Goal: Task Accomplishment & Management: Manage account settings

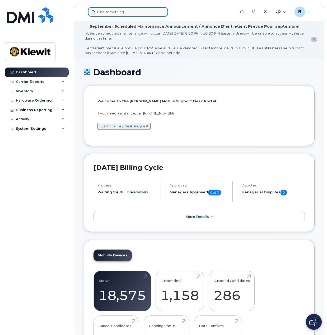
click at [114, 11] on input at bounding box center [128, 12] width 80 height 10
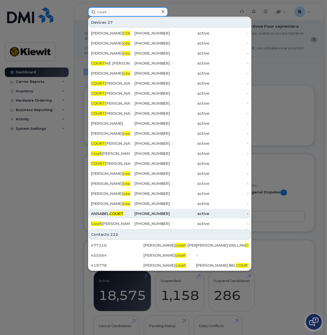
type input "court"
click at [138, 213] on div "908-632-2798" at bounding box center [149, 213] width 39 height 5
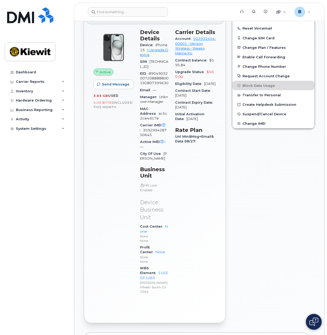
scroll to position [132, 0]
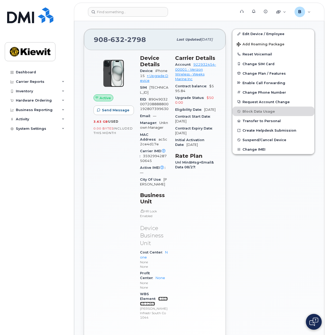
click at [168, 297] on link "110303.1265" at bounding box center [154, 301] width 28 height 9
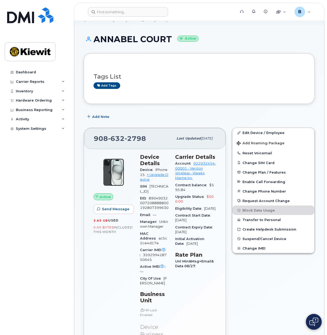
scroll to position [79, 0]
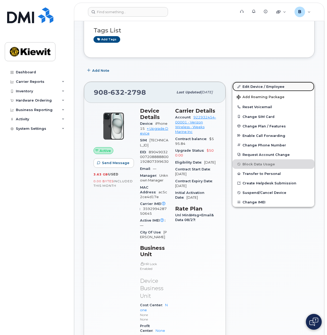
click at [277, 88] on link "Edit Device / Employee" at bounding box center [273, 87] width 82 height 10
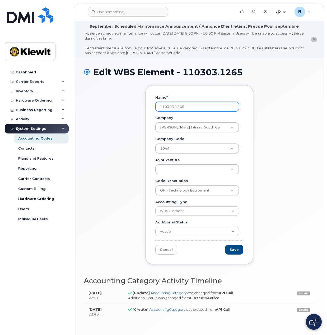
click at [198, 106] on input "110303.1265" at bounding box center [197, 107] width 84 height 10
drag, startPoint x: 190, startPoint y: 103, endPoint x: 120, endPoint y: 108, distance: 69.8
click at [121, 108] on div "Name * 110303.1265 Company Kiewit Infrastr South Co Company Company OH - Techno…" at bounding box center [199, 178] width 231 height 187
type input "105817.1165"
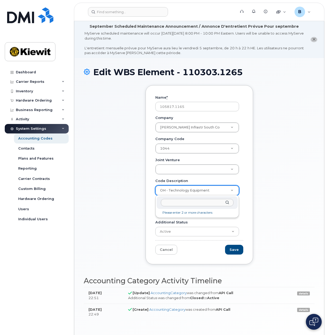
click at [198, 202] on input "Code Description" at bounding box center [197, 203] width 73 height 8
click at [201, 207] on div "Code Description" at bounding box center [197, 202] width 81 height 13
click at [202, 205] on input "Code Description" at bounding box center [197, 203] width 73 height 8
type input "2025 IT"
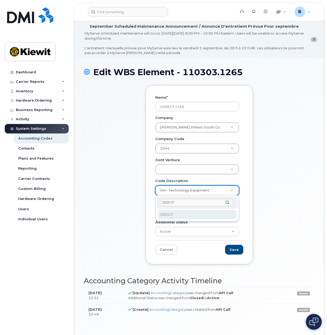
type input "2025 IT"
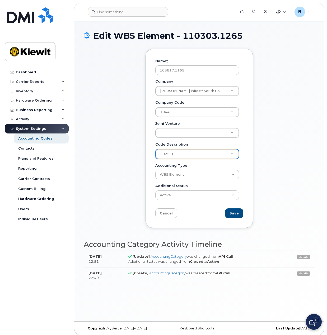
scroll to position [40, 0]
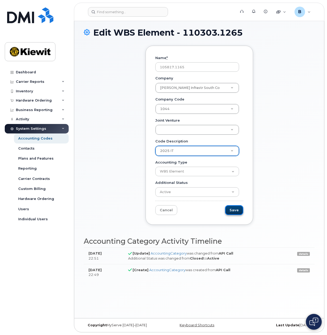
click at [234, 209] on input "Save" at bounding box center [234, 210] width 18 height 10
type input "Saving..."
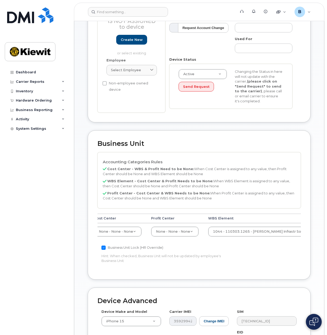
scroll to position [0, 27]
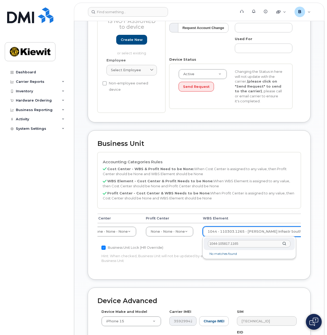
drag, startPoint x: 220, startPoint y: 242, endPoint x: 196, endPoint y: 245, distance: 24.7
click at [196, 245] on body "Support Alerts Knowledge Base Quicklinks Suspend / Cancel Device Change SIM Car…" at bounding box center [163, 156] width 327 height 577
type input "105817.1165"
type input "33581986"
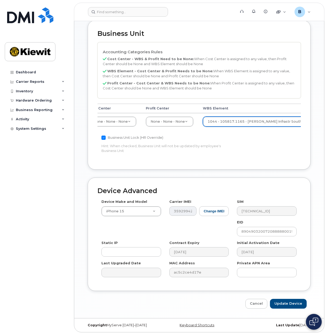
scroll to position [244, 0]
click at [276, 300] on input "Update Device" at bounding box center [288, 304] width 37 height 10
type input "Saving..."
